Goal: Information Seeking & Learning: Learn about a topic

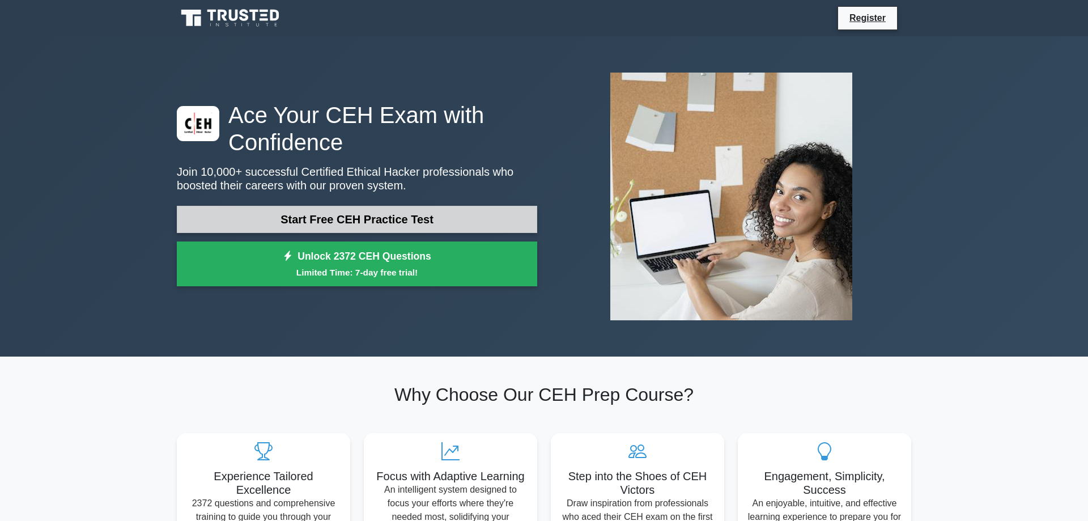
click at [364, 219] on link "Start Free CEH Practice Test" at bounding box center [357, 219] width 361 height 27
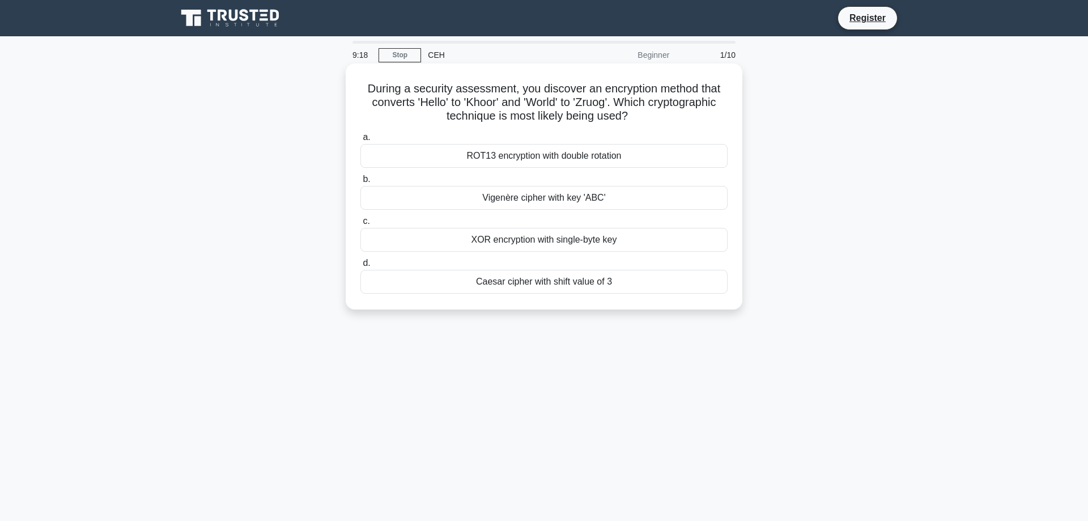
click at [491, 197] on div "Vigenère cipher with key 'ABC'" at bounding box center [544, 198] width 367 height 24
click at [361, 183] on input "b. Vigenère cipher with key 'ABC'" at bounding box center [361, 179] width 0 height 7
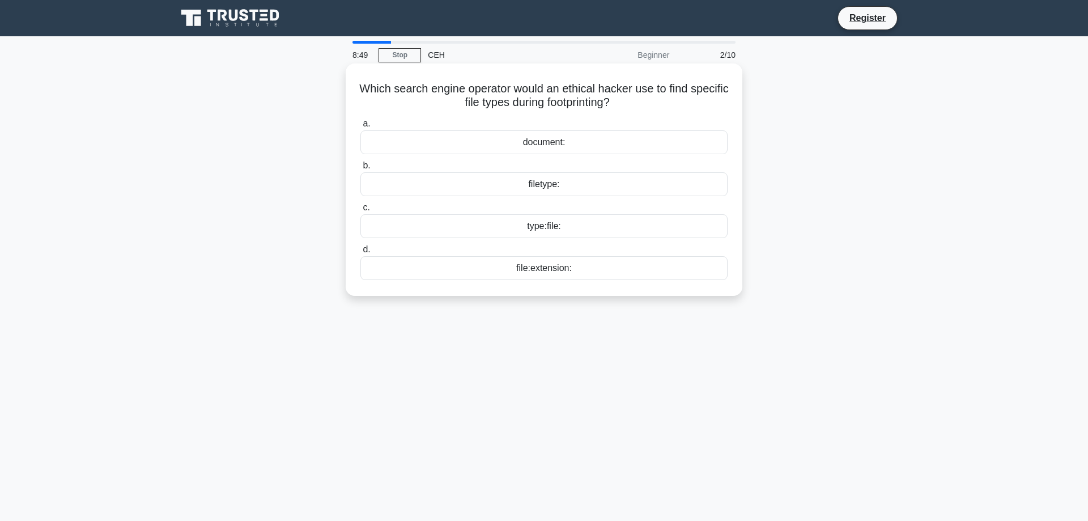
click at [544, 269] on div "file:extension:" at bounding box center [544, 268] width 367 height 24
click at [361, 253] on input "d. file:extension:" at bounding box center [361, 249] width 0 height 7
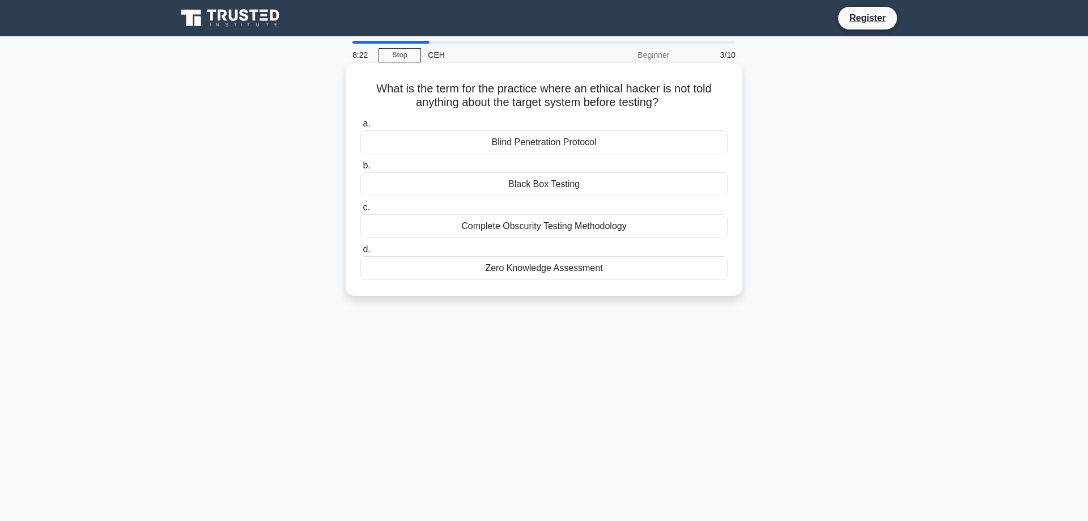
click at [546, 185] on div "Black Box Testing" at bounding box center [544, 184] width 367 height 24
click at [361, 169] on input "b. Black Box Testing" at bounding box center [361, 165] width 0 height 7
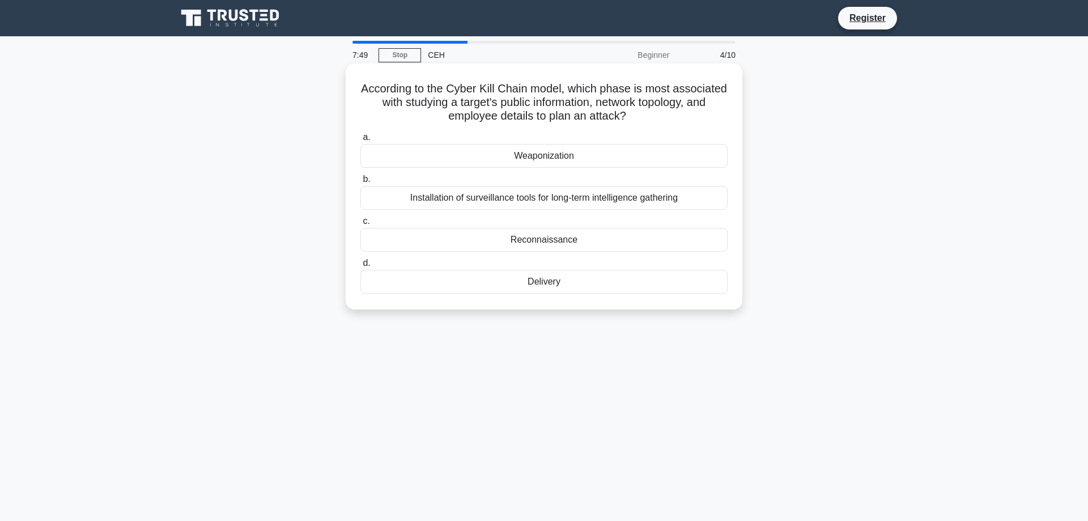
click at [554, 243] on div "Reconnaissance" at bounding box center [544, 240] width 367 height 24
click at [361, 225] on input "c. Reconnaissance" at bounding box center [361, 221] width 0 height 7
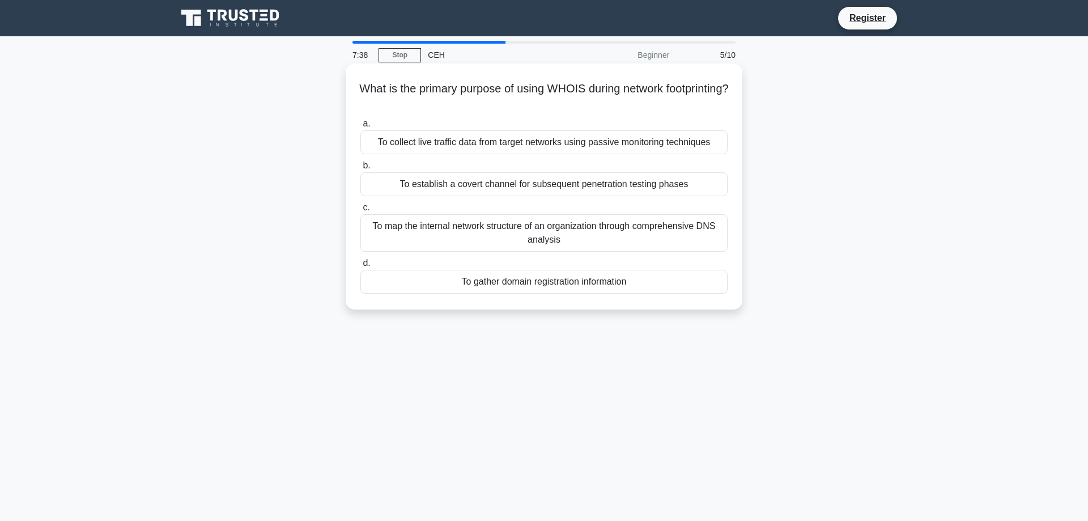
click at [601, 228] on div "To map the internal network structure of an organization through comprehensive …" at bounding box center [544, 232] width 367 height 37
click at [361, 211] on input "c. To map the internal network structure of an organization through comprehensi…" at bounding box center [361, 207] width 0 height 7
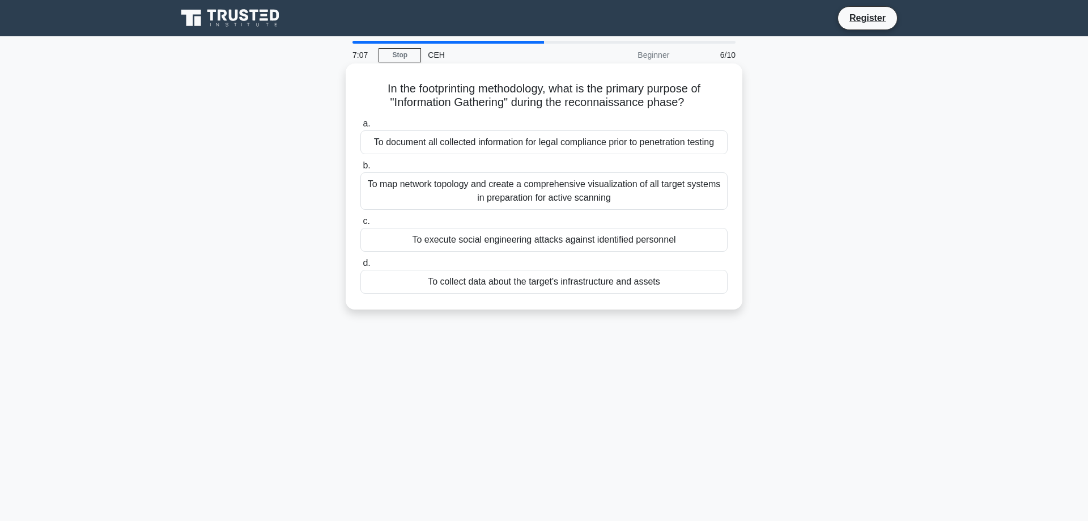
click at [497, 286] on div "To collect data about the target's infrastructure and assets" at bounding box center [544, 282] width 367 height 24
click at [361, 267] on input "d. To collect data about the target's infrastructure and assets" at bounding box center [361, 263] width 0 height 7
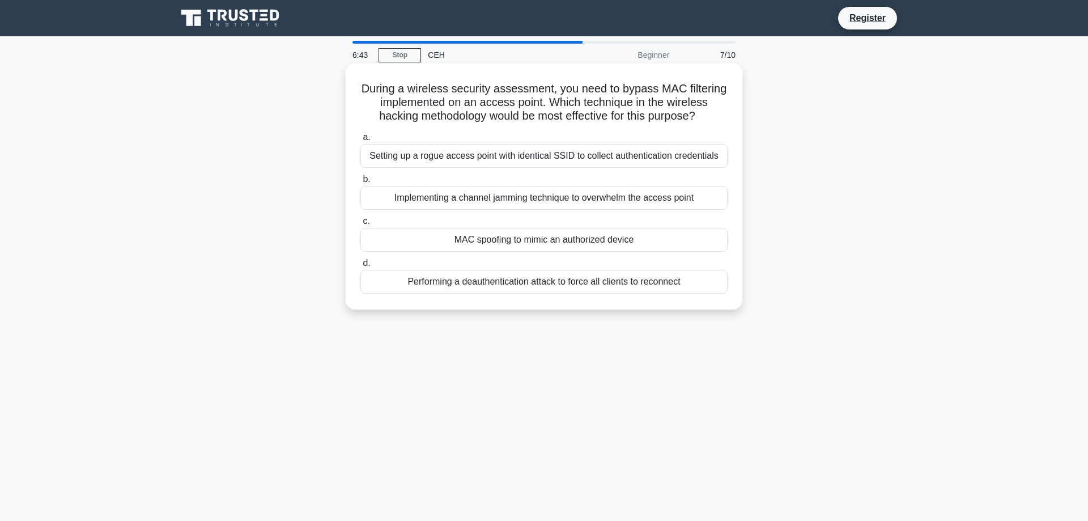
click at [482, 243] on div "MAC spoofing to mimic an authorized device" at bounding box center [544, 240] width 367 height 24
click at [361, 225] on input "c. MAC spoofing to mimic an authorized device" at bounding box center [361, 221] width 0 height 7
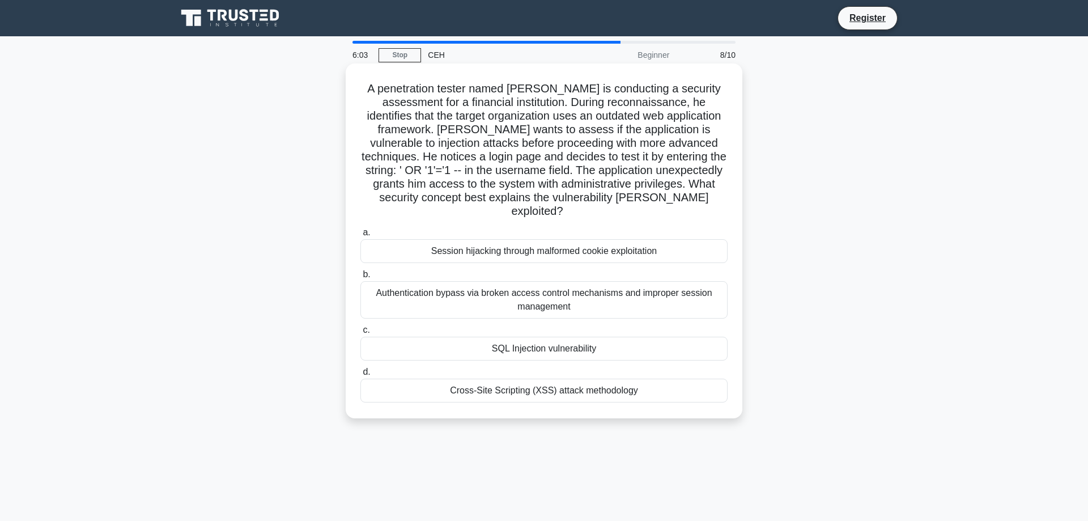
click at [504, 337] on div "SQL Injection vulnerability" at bounding box center [544, 349] width 367 height 24
click at [361, 334] on input "c. SQL Injection vulnerability" at bounding box center [361, 329] width 0 height 7
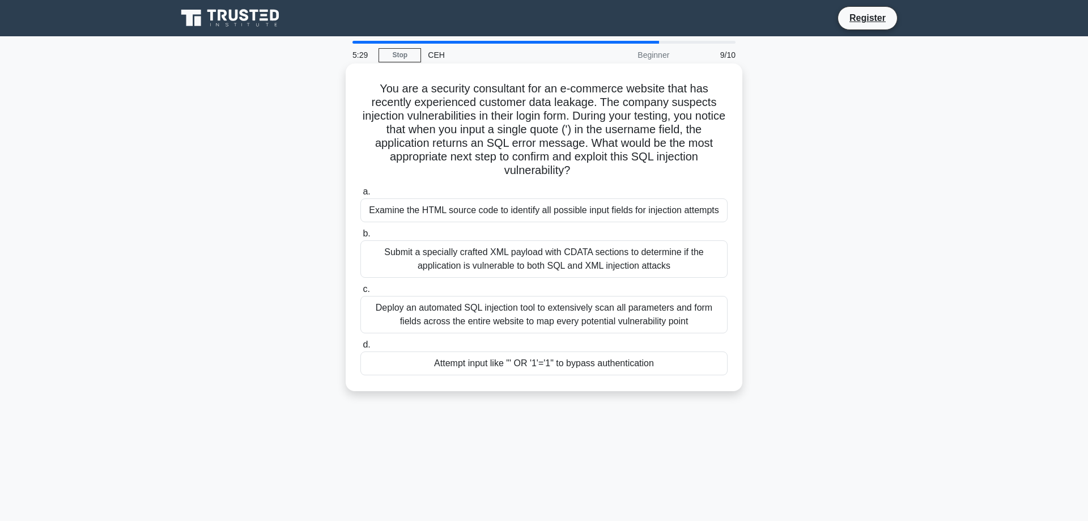
click at [491, 308] on div "Deploy an automated SQL injection tool to extensively scan all parameters and f…" at bounding box center [544, 314] width 367 height 37
click at [361, 293] on input "c. Deploy an automated SQL injection tool to extensively scan all parameters an…" at bounding box center [361, 289] width 0 height 7
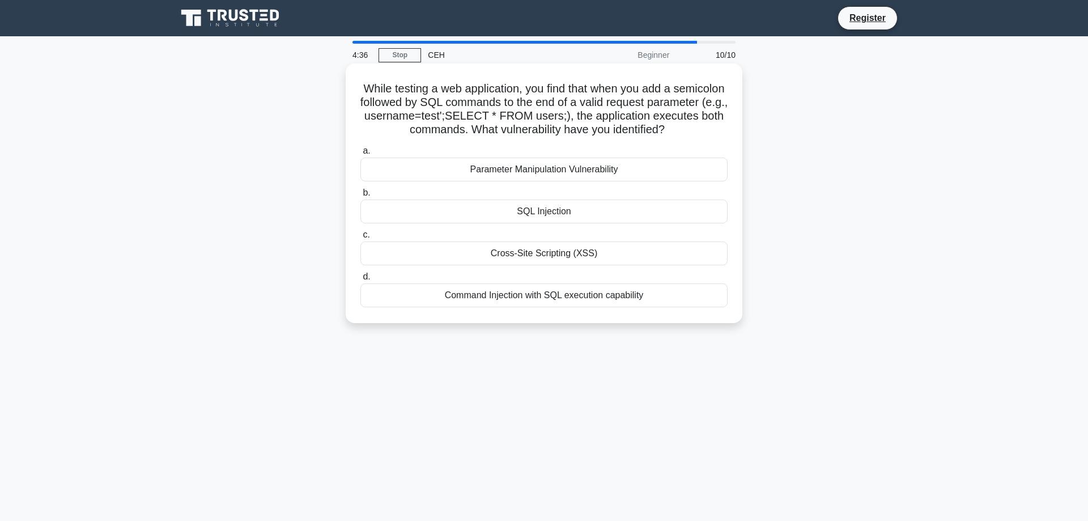
click at [546, 298] on div "Command Injection with SQL execution capability" at bounding box center [544, 295] width 367 height 24
click at [361, 281] on input "d. Command Injection with SQL execution capability" at bounding box center [361, 276] width 0 height 7
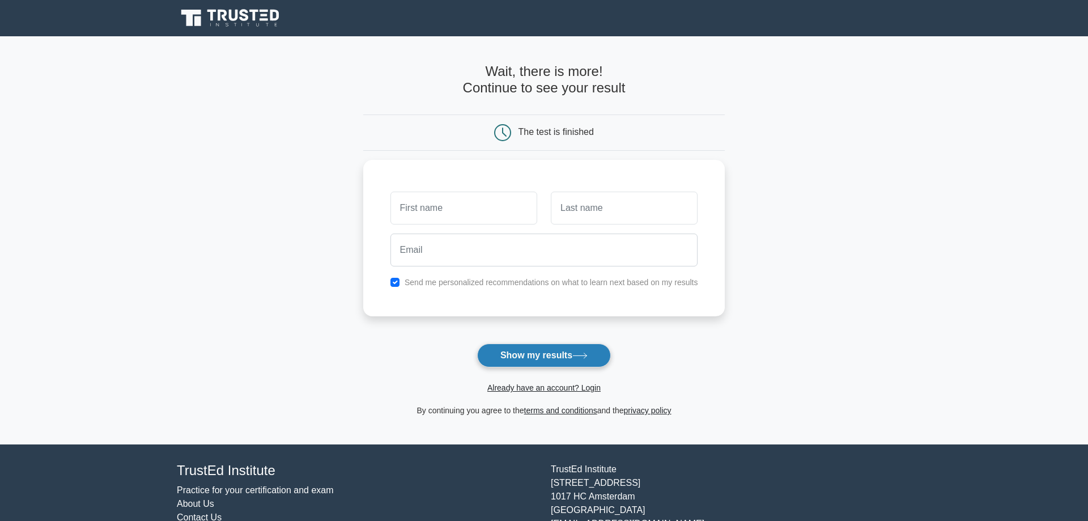
click at [551, 354] on button "Show my results" at bounding box center [544, 356] width 134 height 24
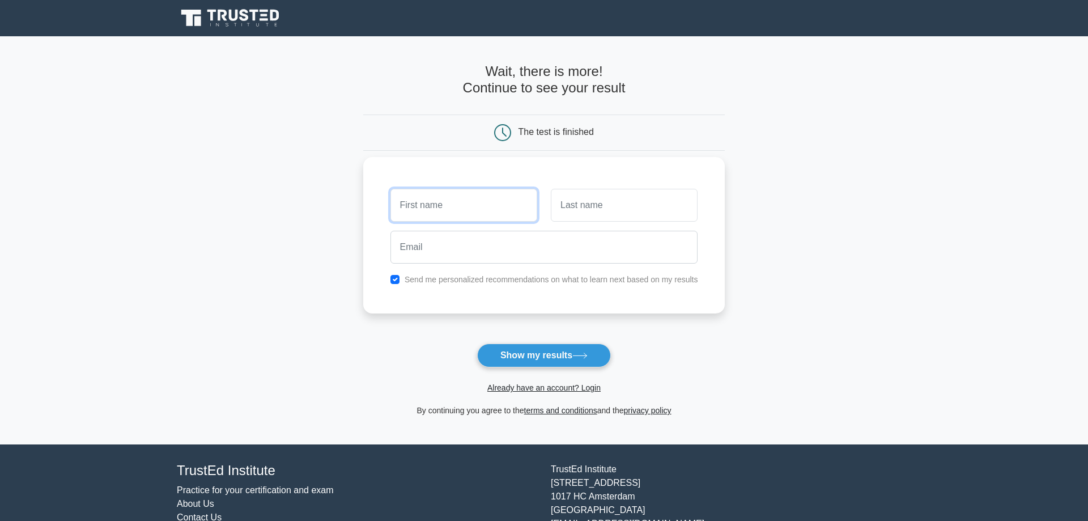
click at [427, 205] on input "text" at bounding box center [464, 205] width 147 height 33
click at [905, 311] on main "Wait, there is more! Continue to see your result The test is finished and the" at bounding box center [544, 240] width 1088 height 408
click at [419, 209] on input "text" at bounding box center [464, 205] width 147 height 33
